Goal: Transaction & Acquisition: Purchase product/service

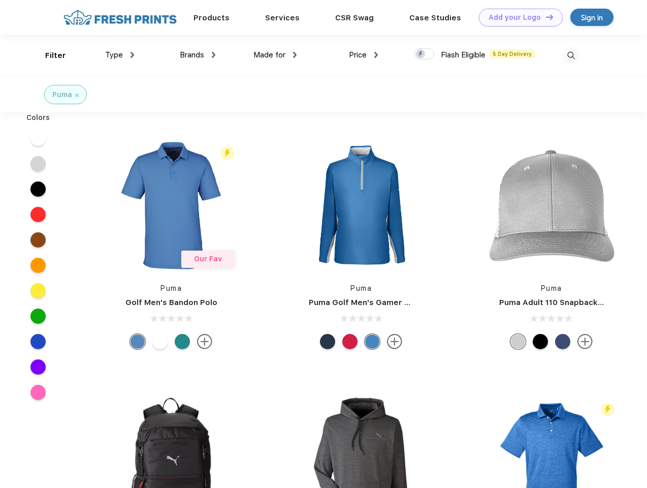
click at [517, 17] on link "Add your Logo Design Tool" at bounding box center [521, 18] width 84 height 18
click at [0, 0] on div "Design Tool" at bounding box center [0, 0] width 0 height 0
click at [545, 17] on link "Add your Logo Design Tool" at bounding box center [521, 18] width 84 height 18
click at [49, 55] on div "Filter" at bounding box center [55, 56] width 21 height 12
click at [120, 55] on span "Type" at bounding box center [114, 54] width 18 height 9
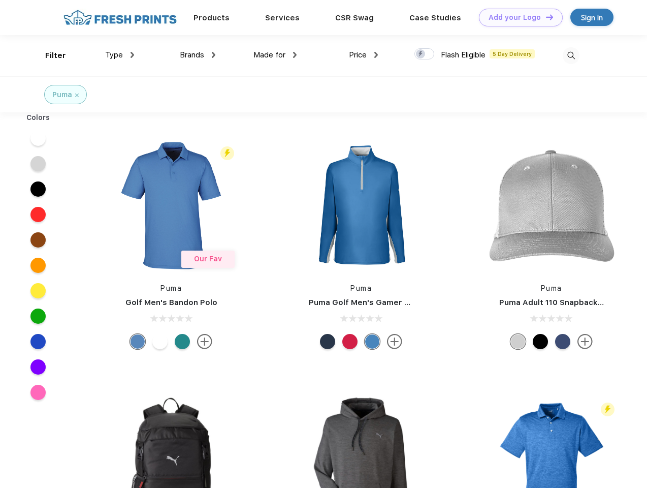
click at [198, 55] on span "Brands" at bounding box center [192, 54] width 24 height 9
click at [275, 55] on span "Made for" at bounding box center [270, 54] width 32 height 9
click at [364, 55] on span "Price" at bounding box center [358, 54] width 18 height 9
click at [425, 54] on div at bounding box center [425, 53] width 20 height 11
click at [421, 54] on input "checkbox" at bounding box center [418, 51] width 7 height 7
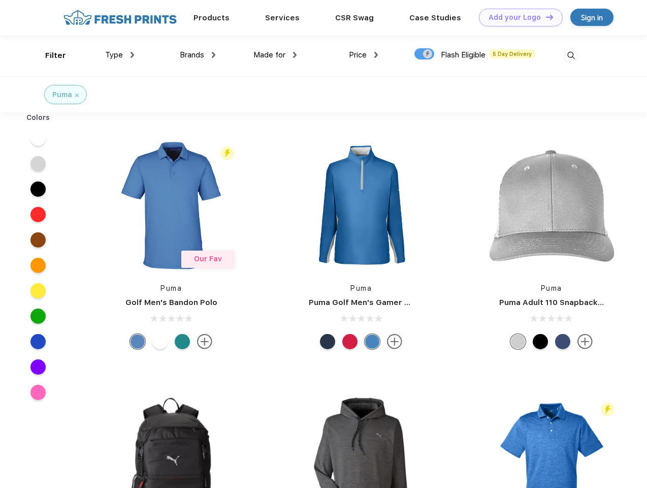
click at [571, 55] on img at bounding box center [571, 55] width 17 height 17
